Goal: Transaction & Acquisition: Download file/media

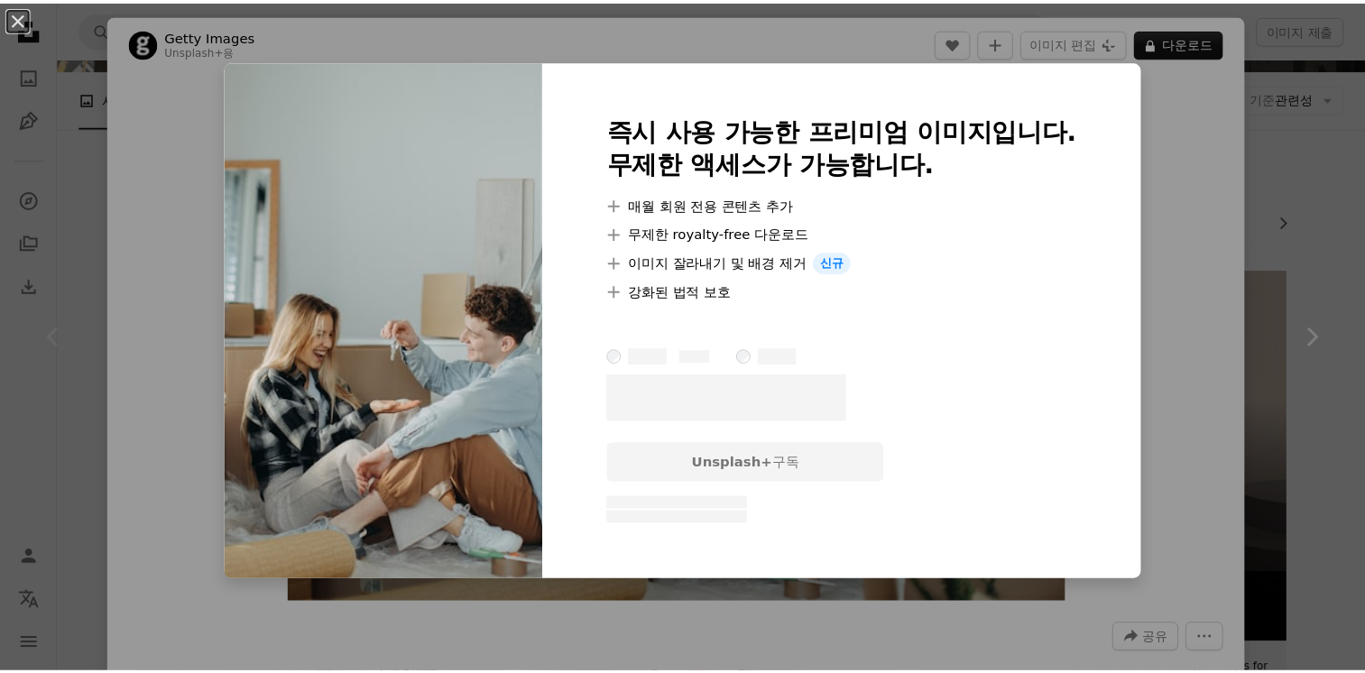
scroll to position [180, 0]
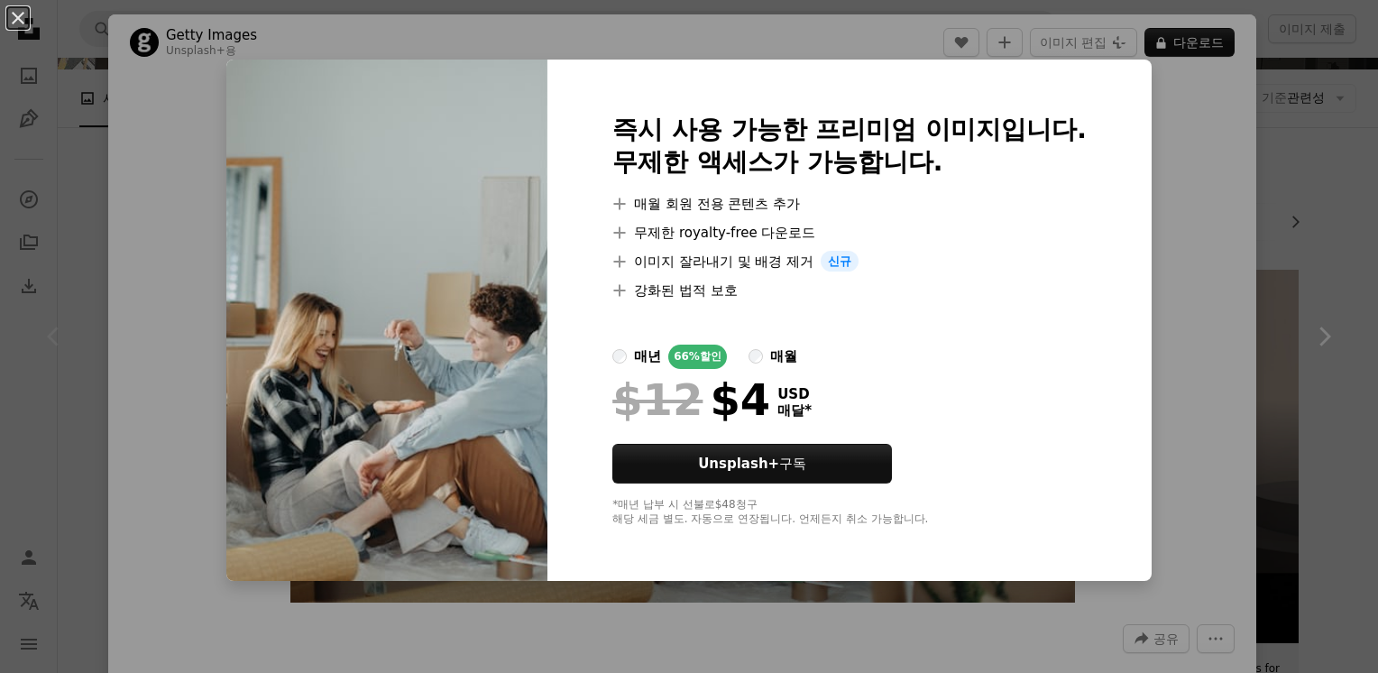
click at [853, 26] on div "An X shape 즉시 사용 가능한 프리미엄 이미지입니다. 무제한 액세스가 가능합니다. A plus sign 매월 회원 전용 콘텐츠 추가 A…" at bounding box center [689, 336] width 1378 height 673
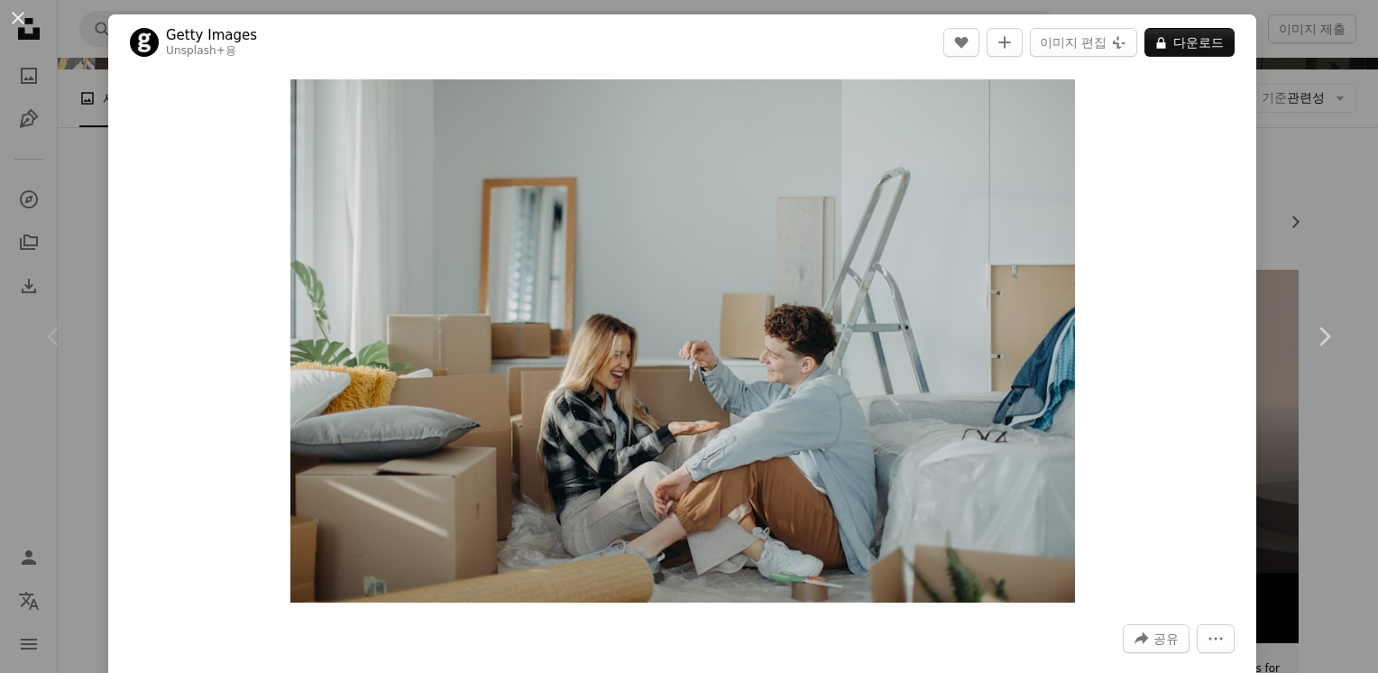
click at [1265, 164] on div "An X shape Chevron left Chevron right Getty Images Unsplash+ 용 A heart A plus s…" at bounding box center [689, 336] width 1378 height 673
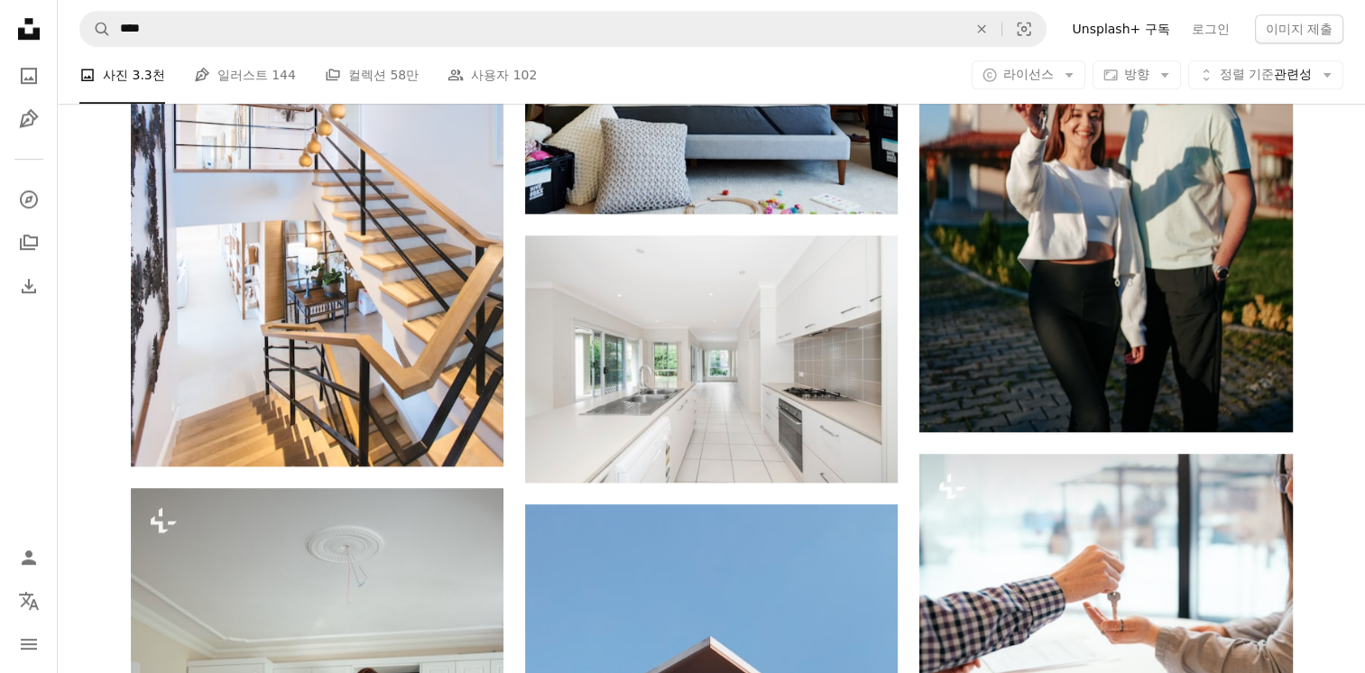
scroll to position [1173, 0]
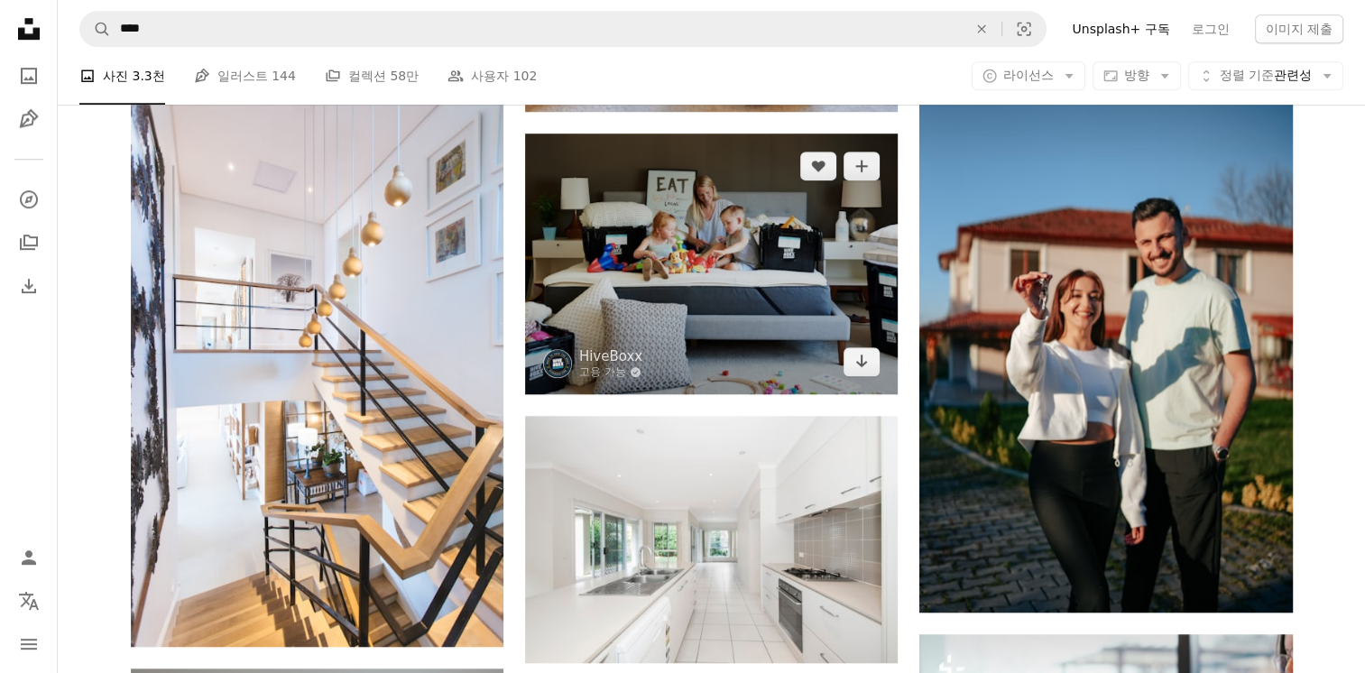
click at [743, 285] on img at bounding box center [711, 264] width 373 height 261
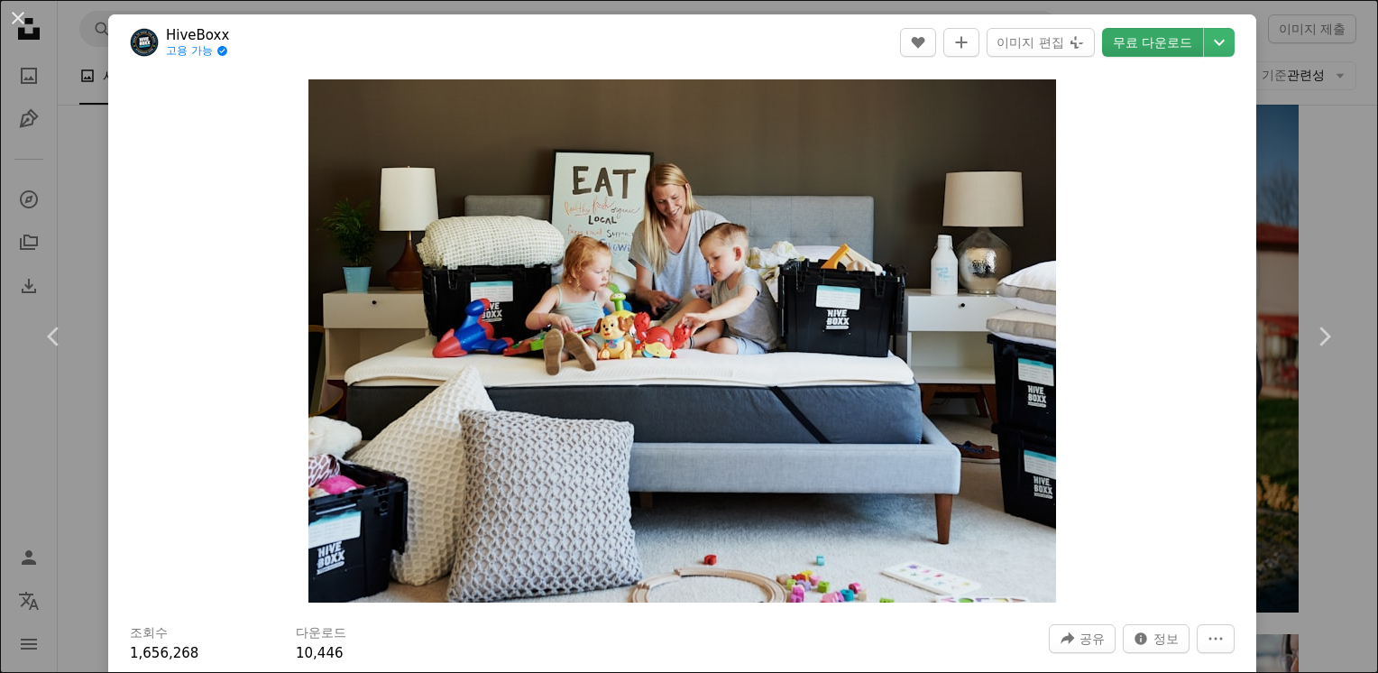
click at [1162, 50] on link "무료 다운로드" at bounding box center [1152, 42] width 101 height 29
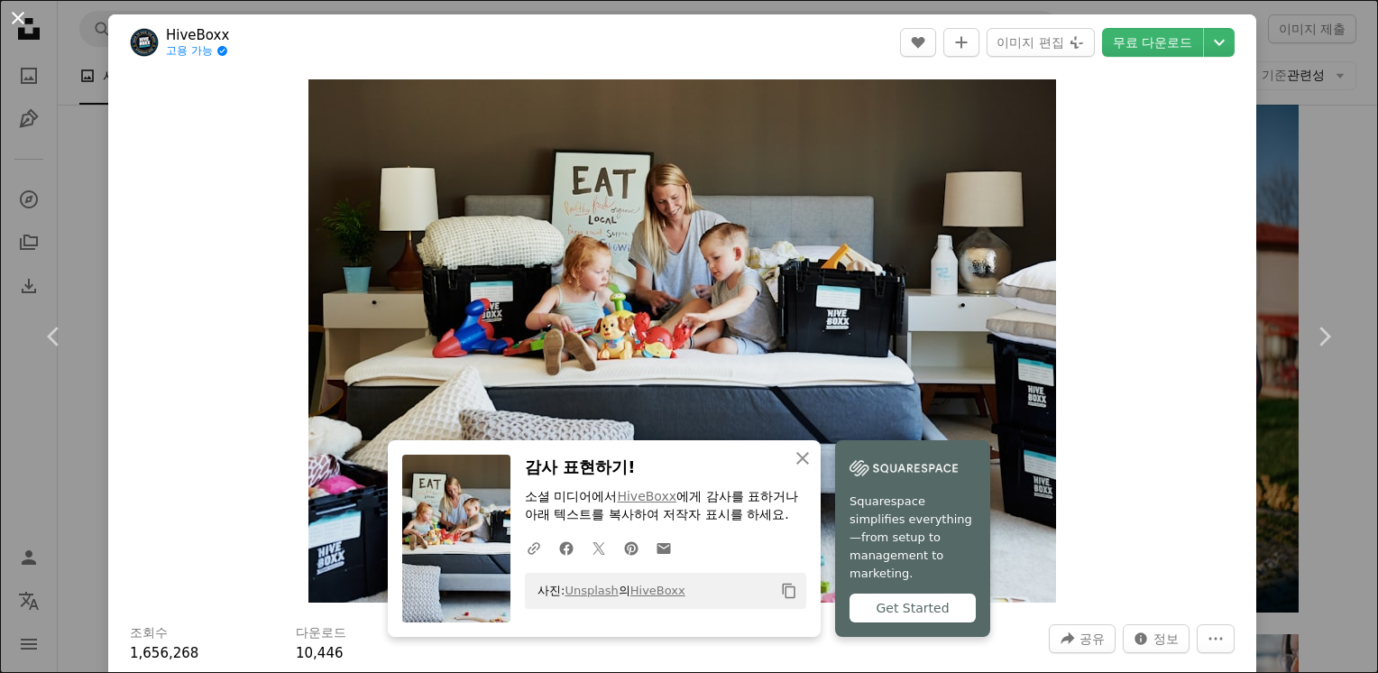
click at [12, 20] on button "An X shape" at bounding box center [18, 18] width 22 height 22
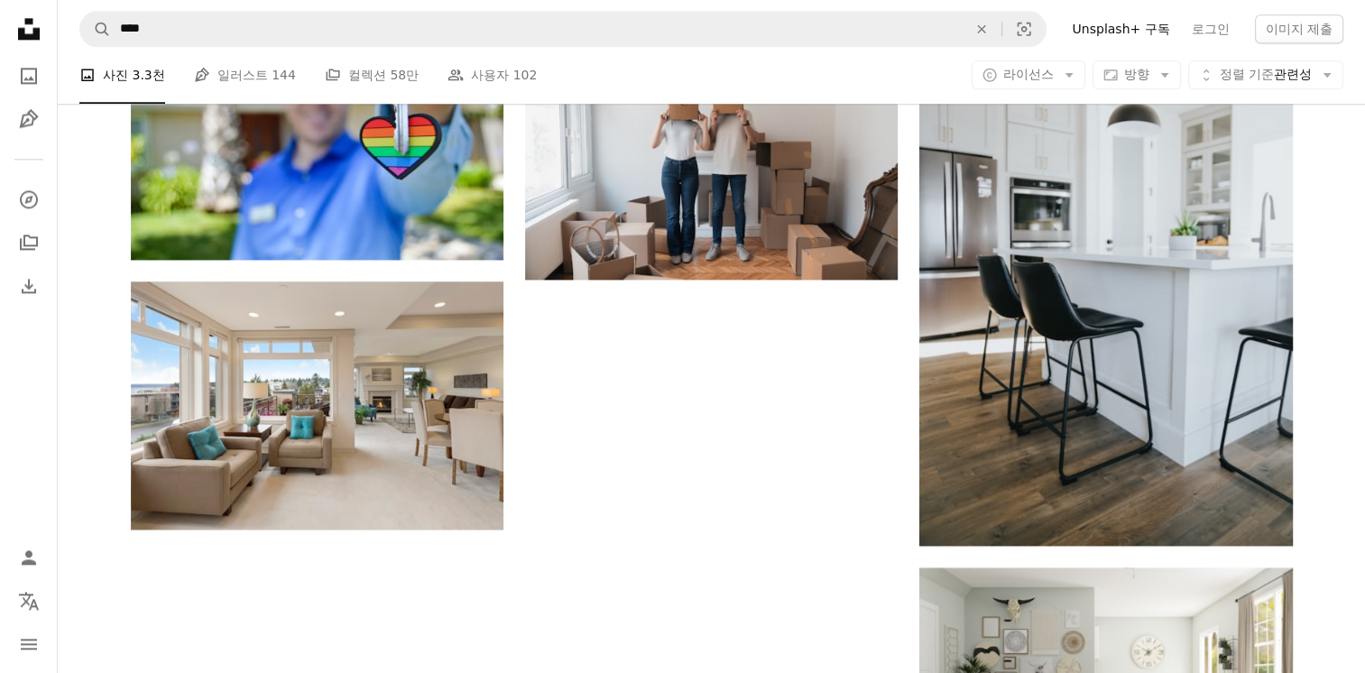
scroll to position [2436, 0]
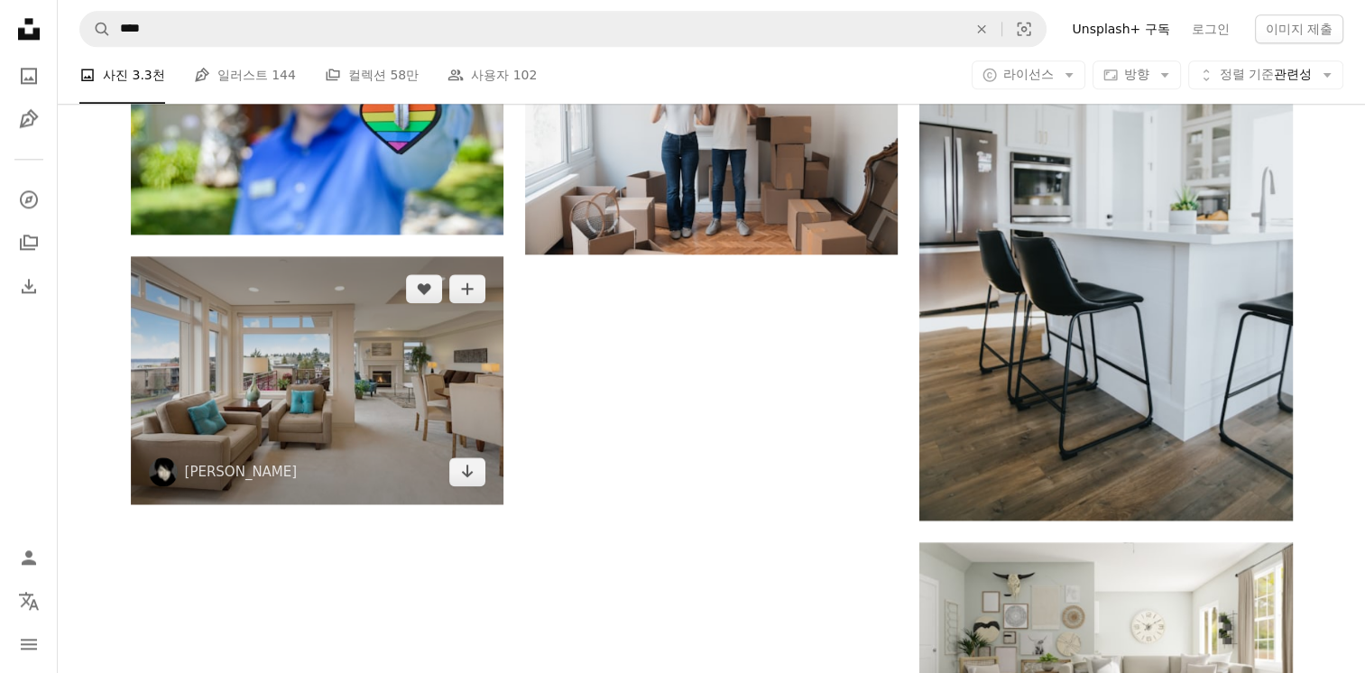
click at [400, 398] on img at bounding box center [317, 380] width 373 height 248
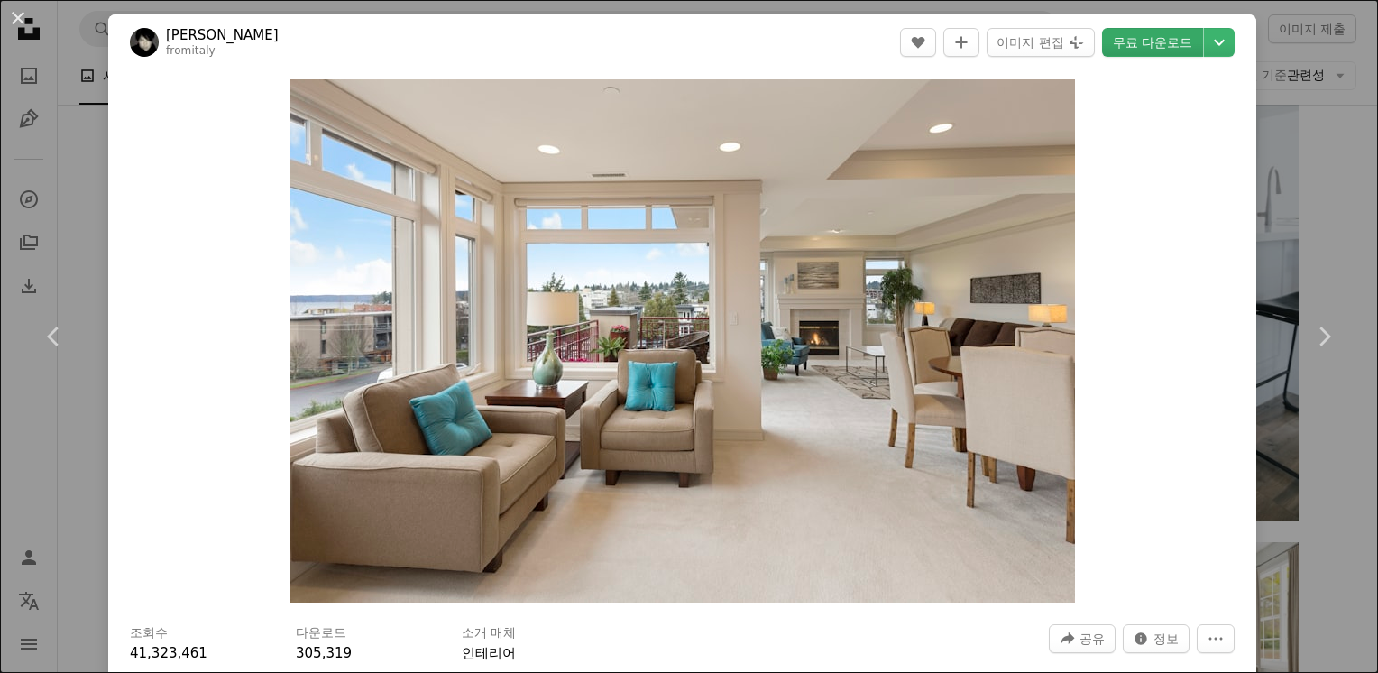
click at [1138, 49] on link "무료 다운로드" at bounding box center [1152, 42] width 101 height 29
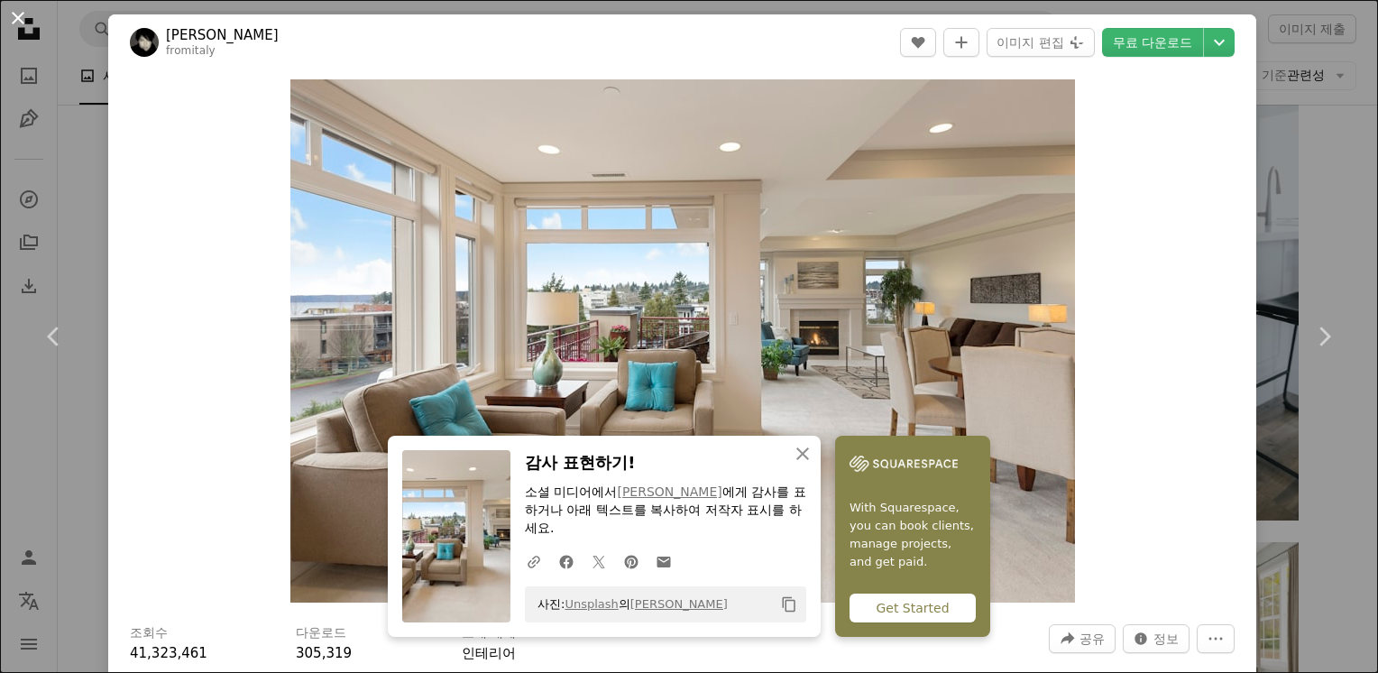
click at [14, 16] on button "An X shape" at bounding box center [18, 18] width 22 height 22
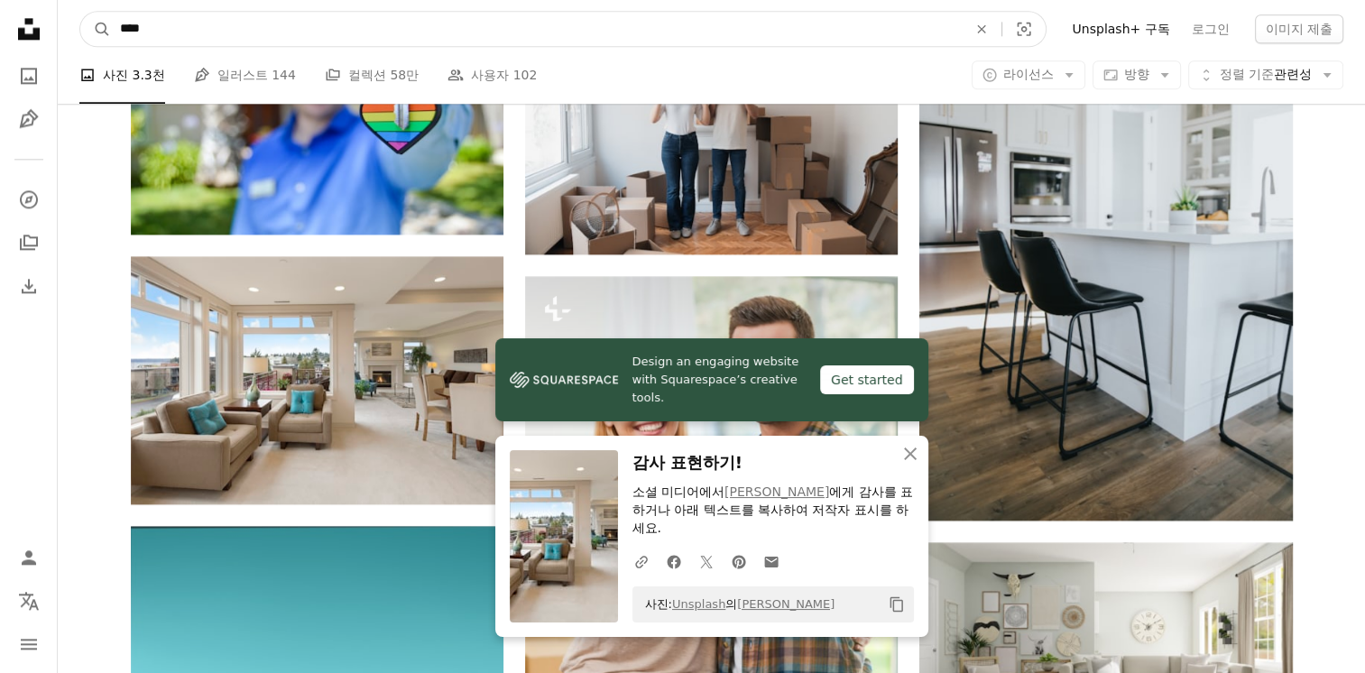
click at [486, 41] on input "****" at bounding box center [536, 29] width 851 height 34
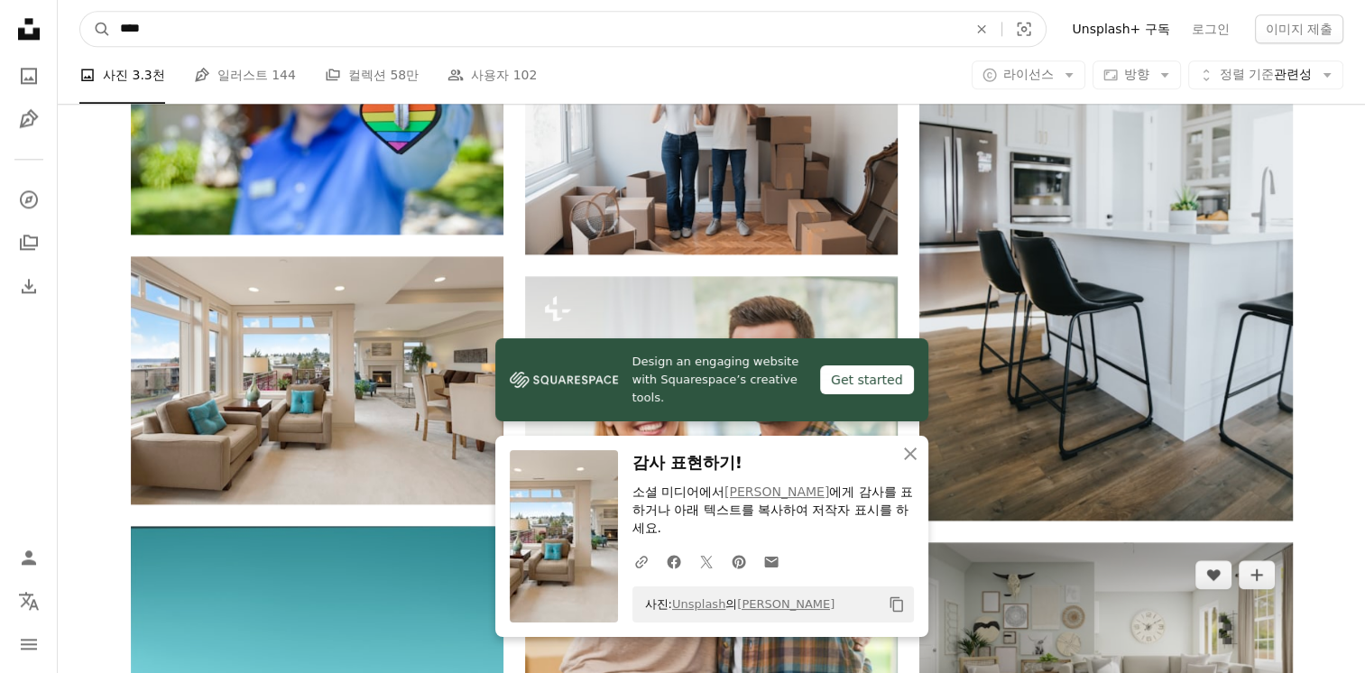
scroll to position [2616, 0]
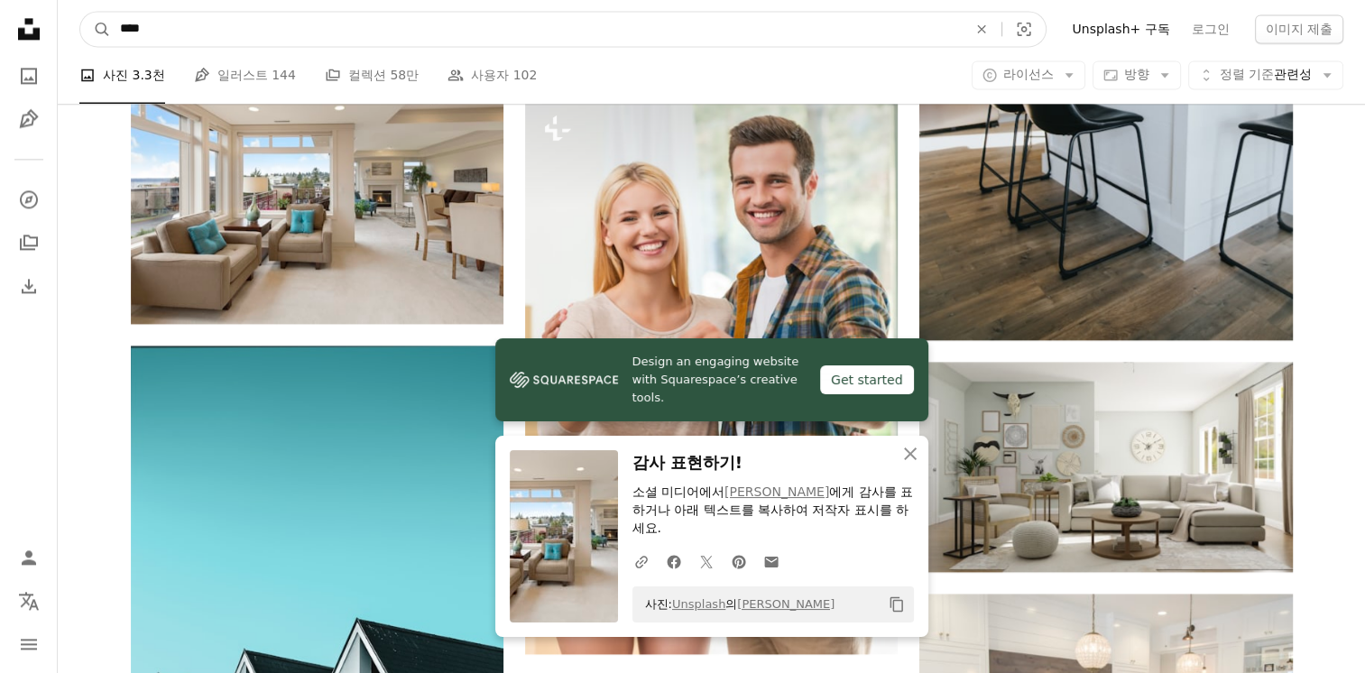
drag, startPoint x: 231, startPoint y: 41, endPoint x: 39, endPoint y: 16, distance: 193.8
click at [39, 16] on div "Unsplash logo Unsplash 홈 A photo Pen Tool A compass A stack of folders Download…" at bounding box center [682, 661] width 1365 height 6554
type input "*****"
click at [80, 12] on button "A magnifying glass" at bounding box center [95, 29] width 31 height 34
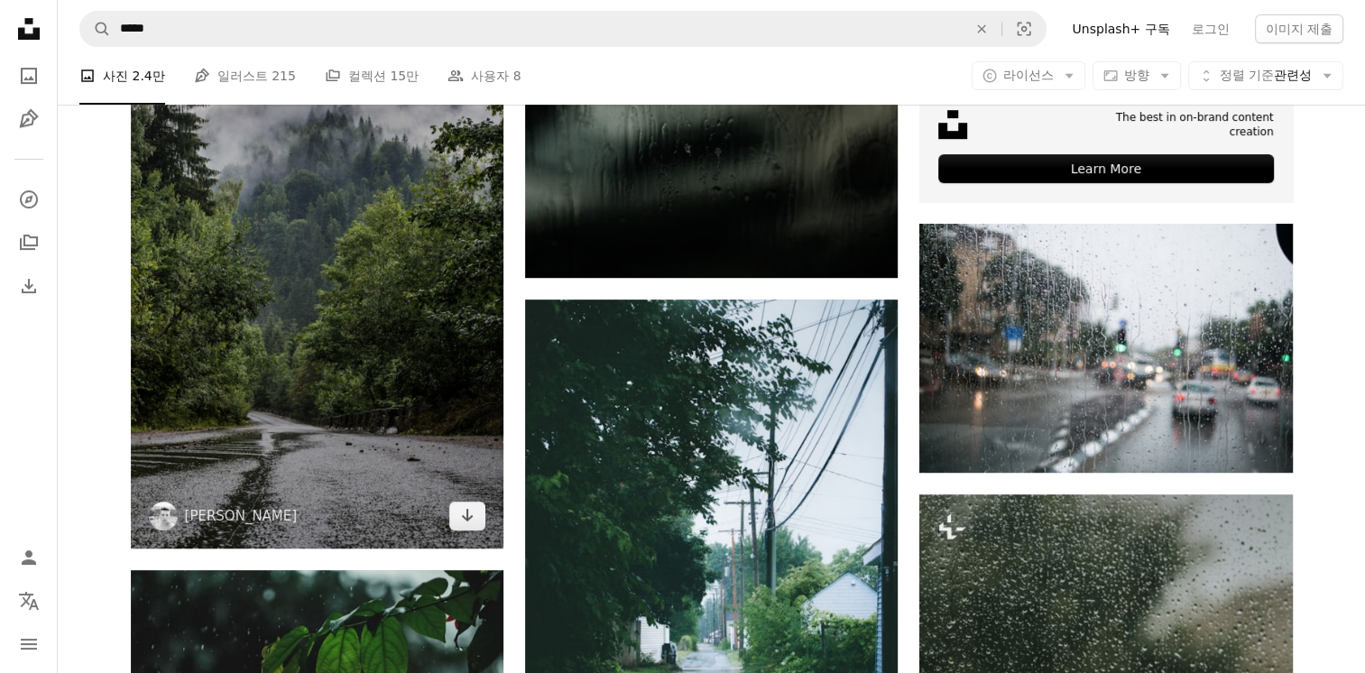
scroll to position [902, 0]
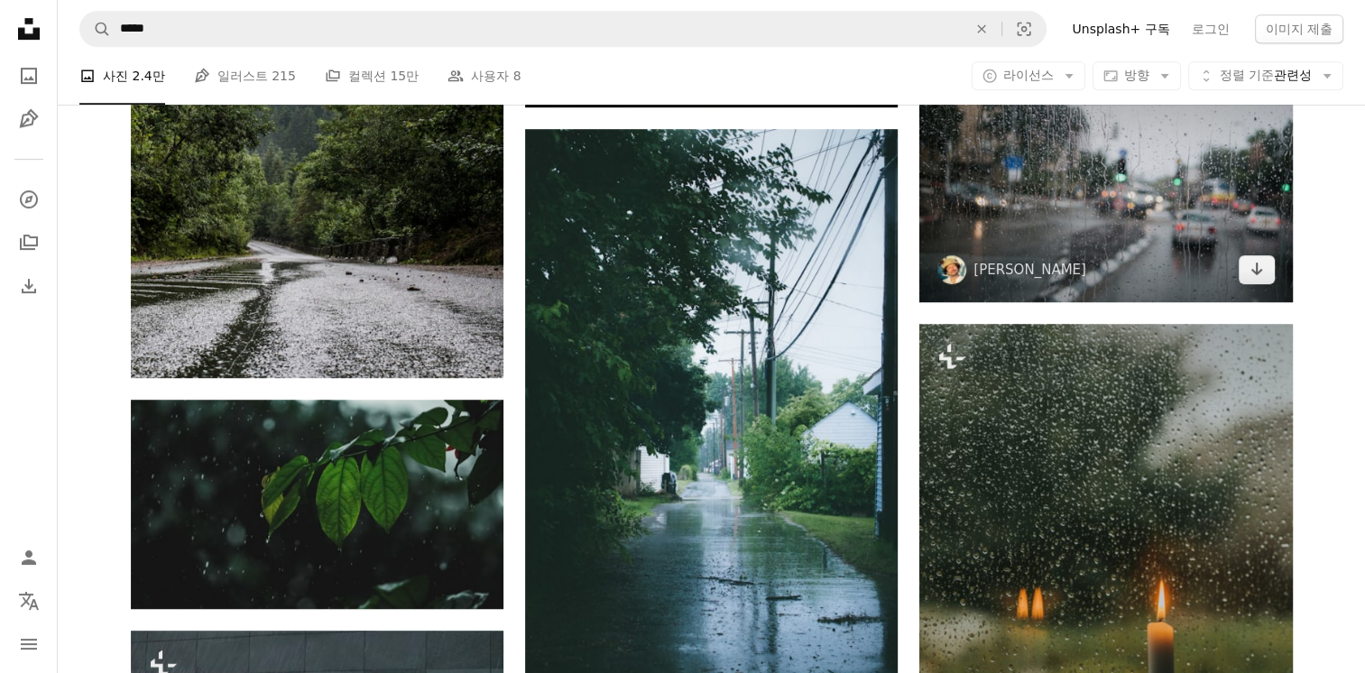
click at [1061, 255] on span "[PERSON_NAME]" at bounding box center [1011, 269] width 149 height 29
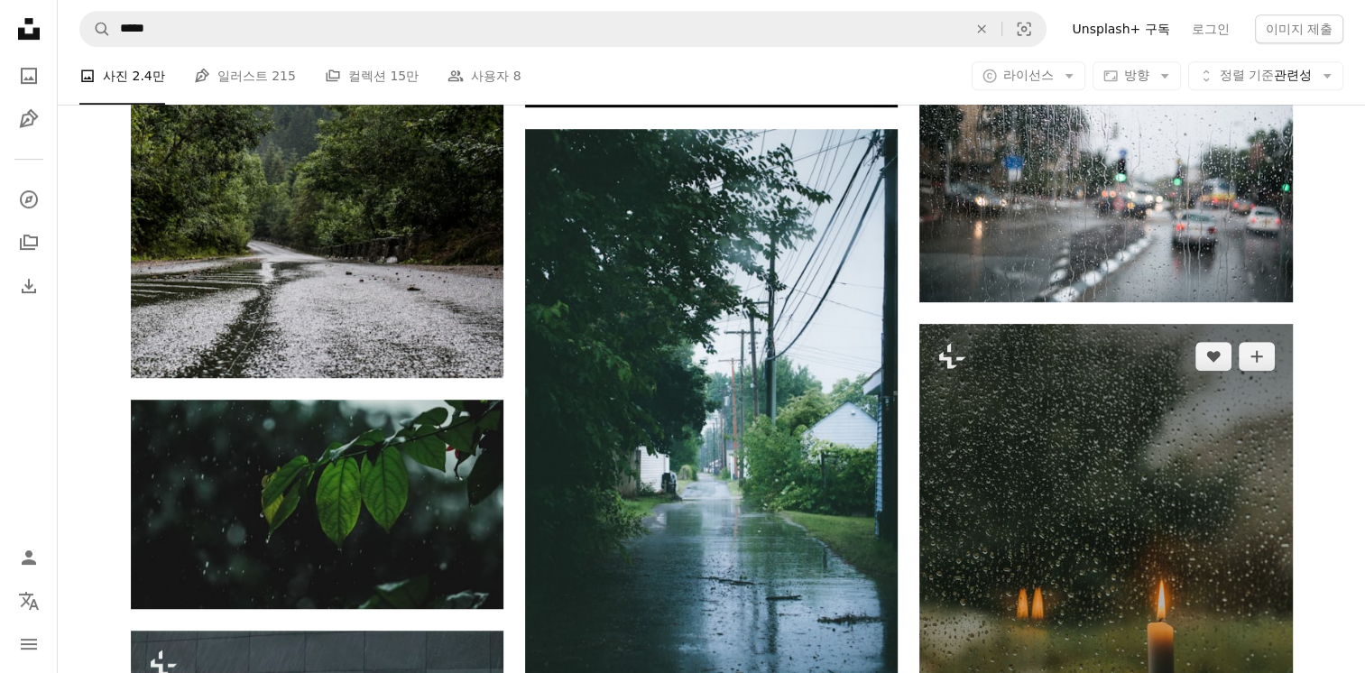
click at [1090, 326] on img at bounding box center [1105, 603] width 373 height 559
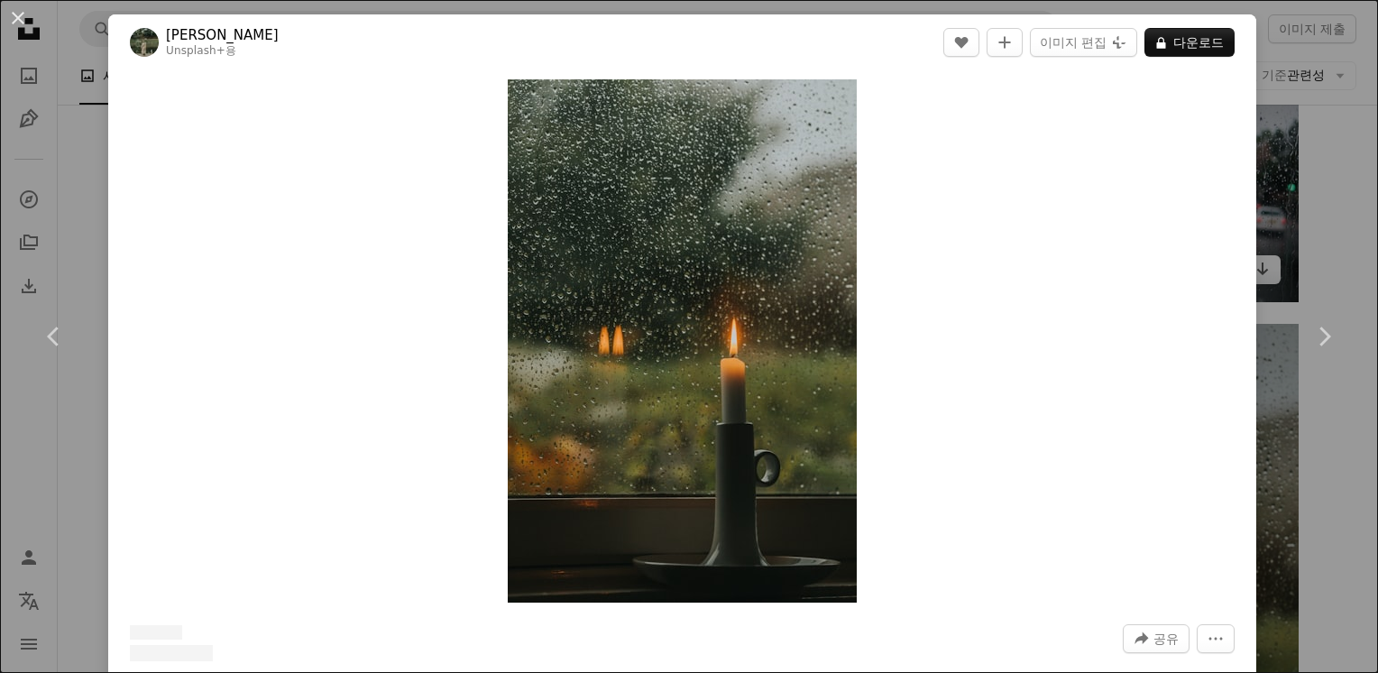
click at [1088, 198] on div "Zoom in" at bounding box center [682, 340] width 1148 height 541
click at [1322, 174] on div "An X shape Chevron left Chevron right Roxana Zerni Unsplash+ 용 A heart A plus s…" at bounding box center [689, 336] width 1378 height 673
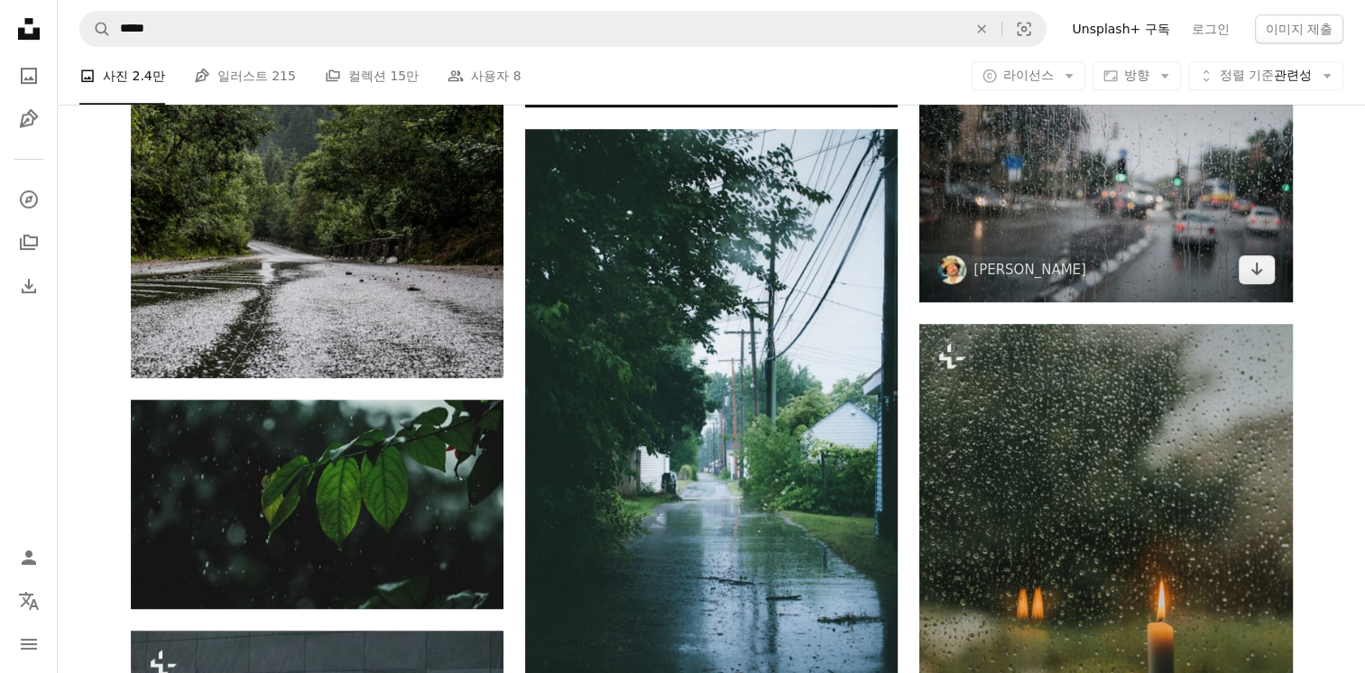
click at [1178, 193] on img at bounding box center [1105, 177] width 373 height 249
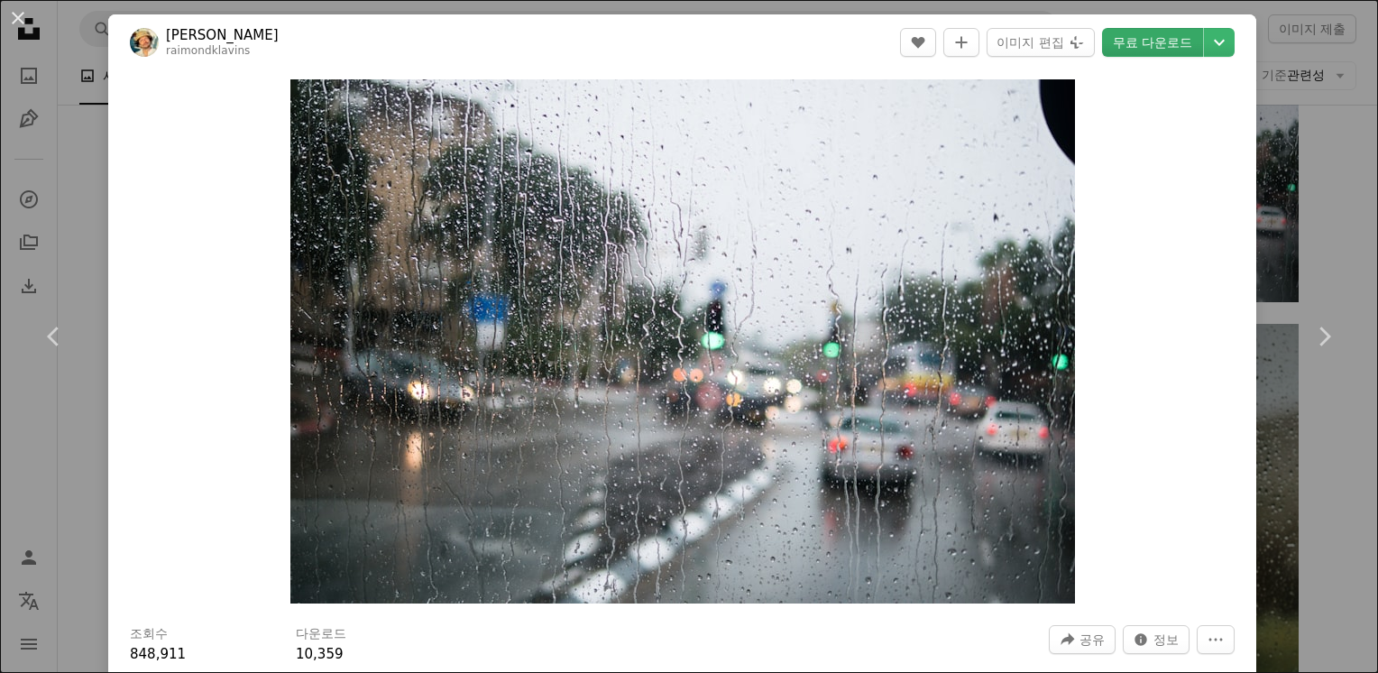
click at [1140, 49] on link "무료 다운로드" at bounding box center [1152, 42] width 101 height 29
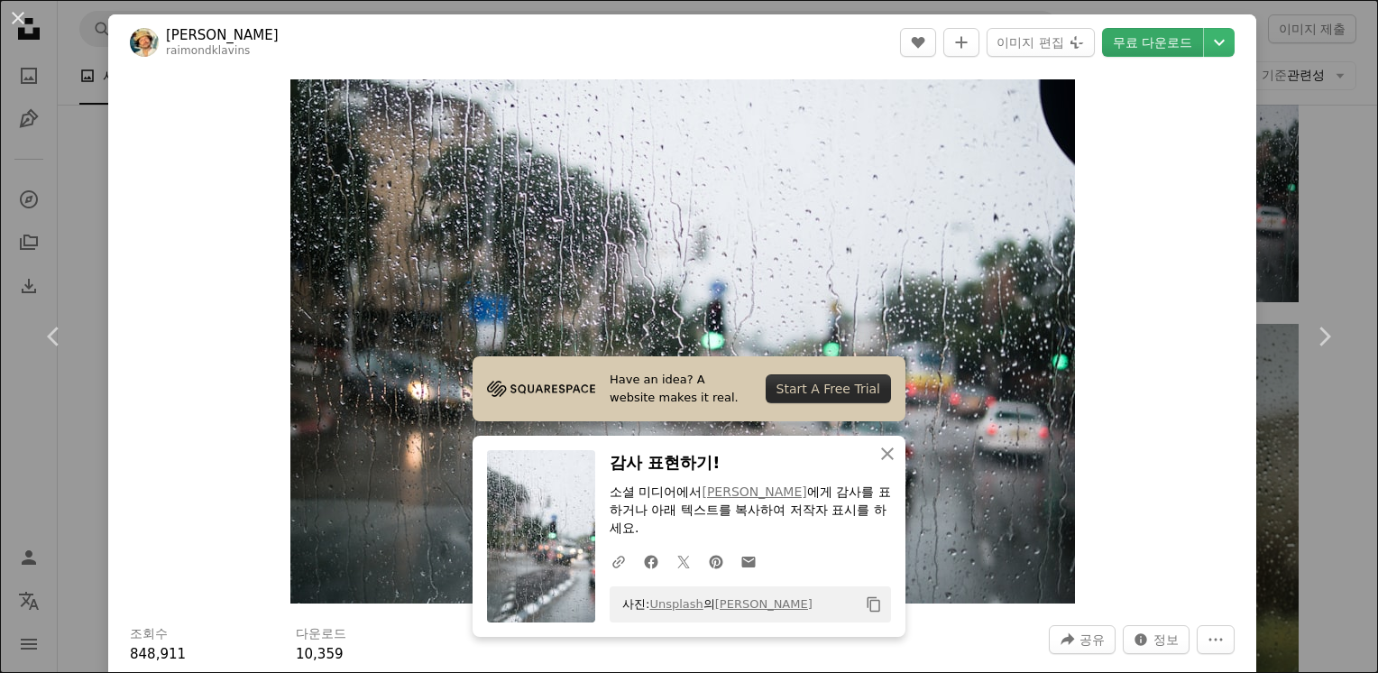
click at [1137, 37] on link "무료 다운로드" at bounding box center [1152, 42] width 101 height 29
click at [22, 15] on button "An X shape" at bounding box center [18, 18] width 22 height 22
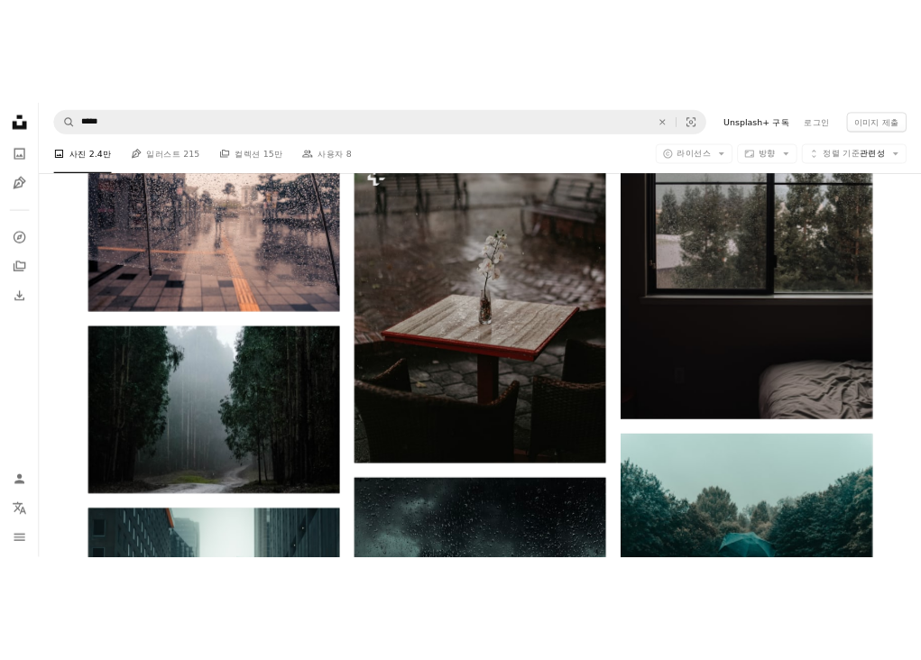
scroll to position [1493, 0]
